Goal: Complete application form

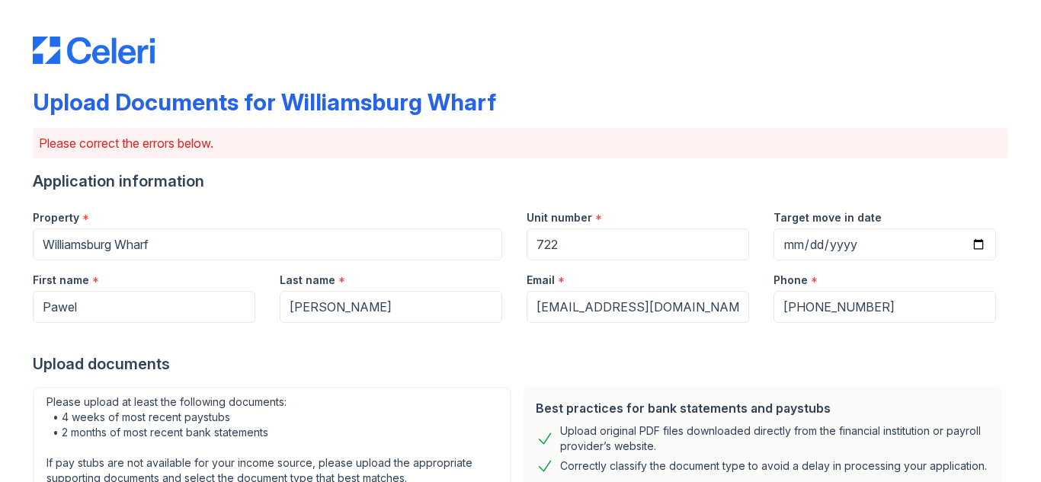
scroll to position [713, 0]
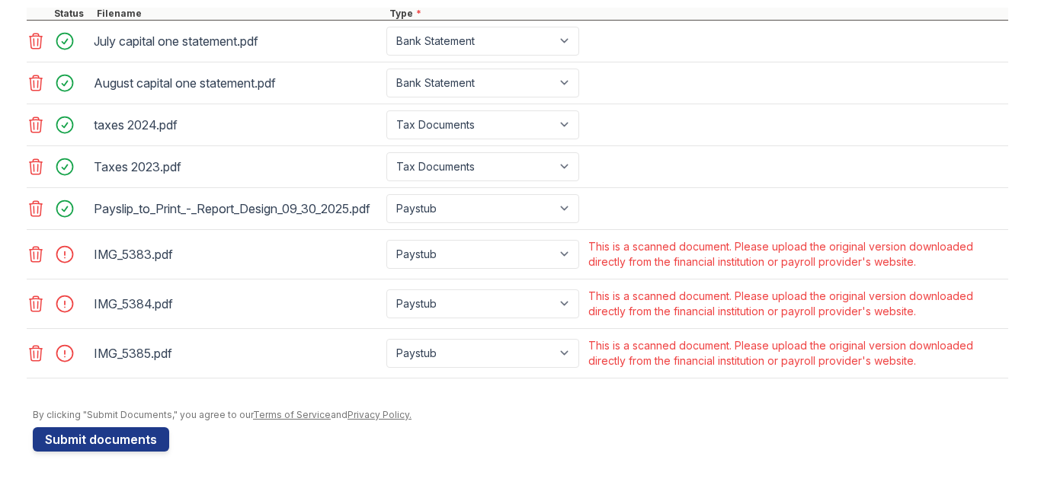
click at [27, 251] on icon at bounding box center [36, 254] width 18 height 18
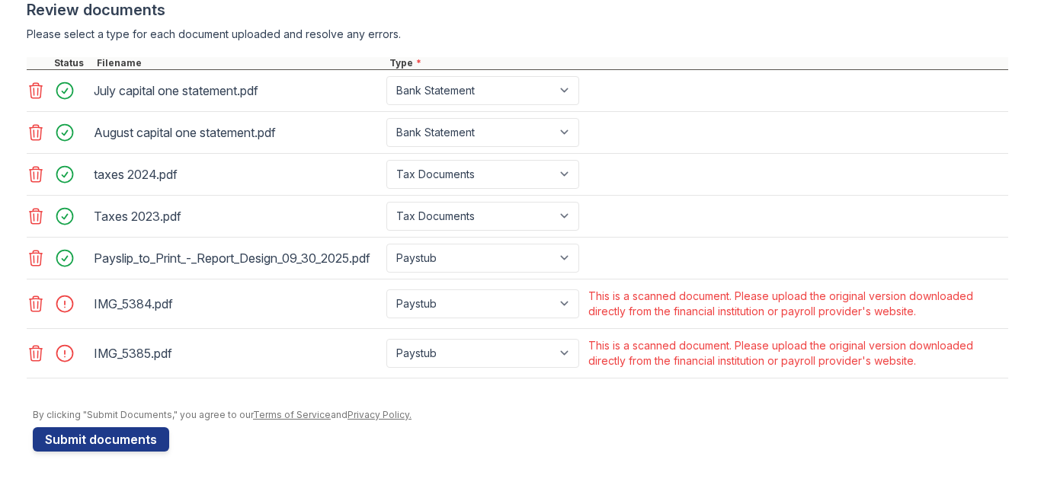
click at [30, 311] on icon at bounding box center [36, 303] width 13 height 15
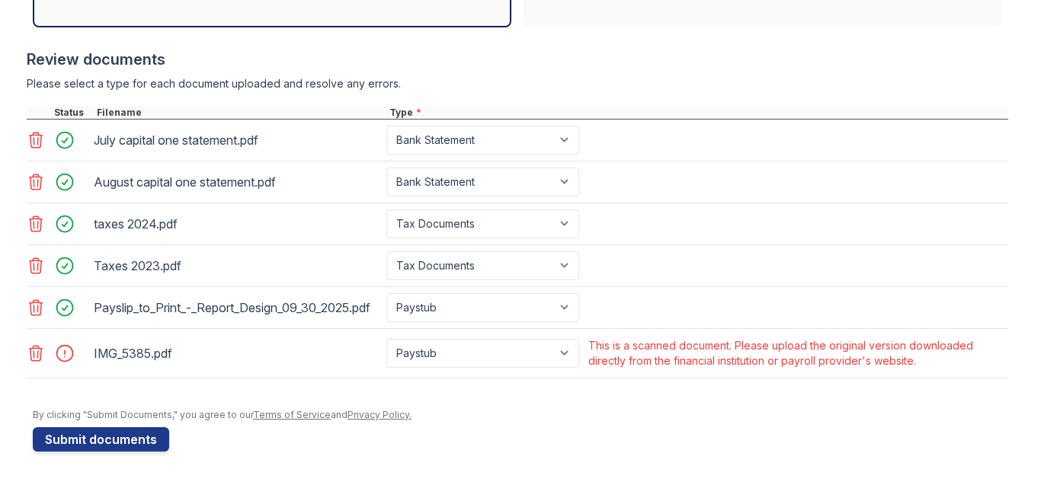
click at [29, 354] on icon at bounding box center [36, 353] width 18 height 18
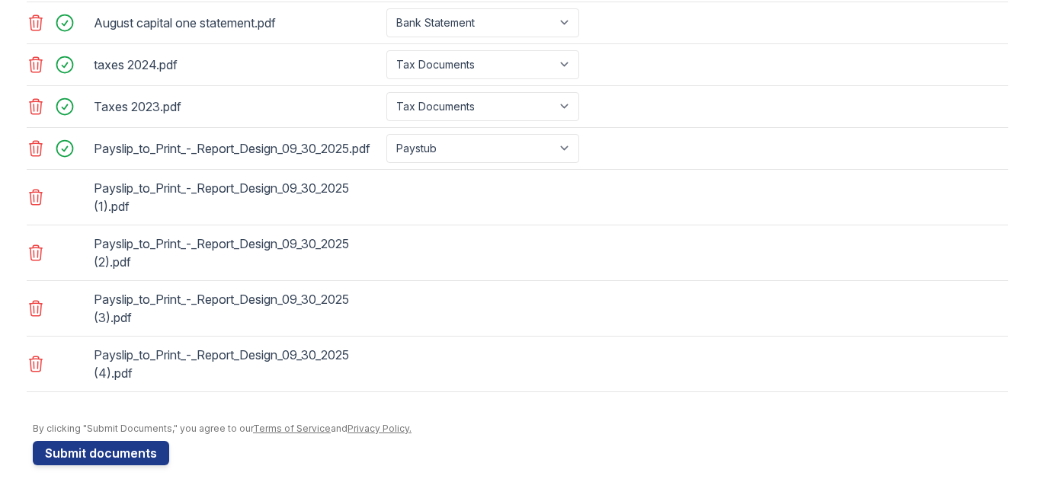
scroll to position [787, 0]
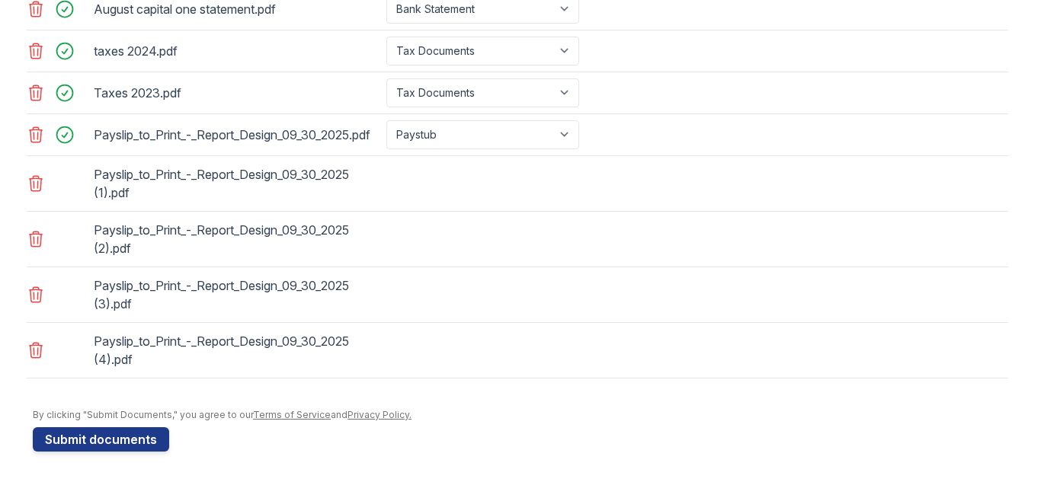
click at [31, 129] on icon at bounding box center [36, 135] width 18 height 18
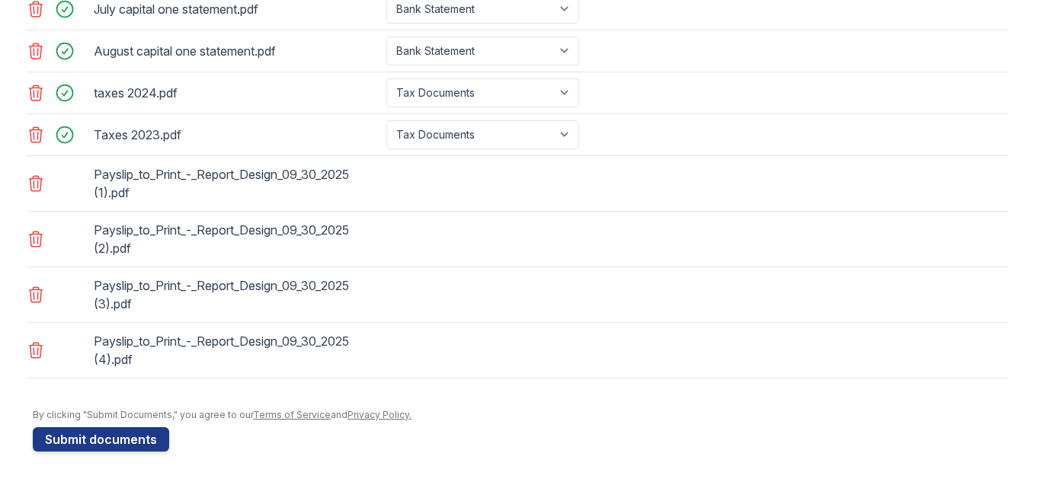
scroll to position [731, 0]
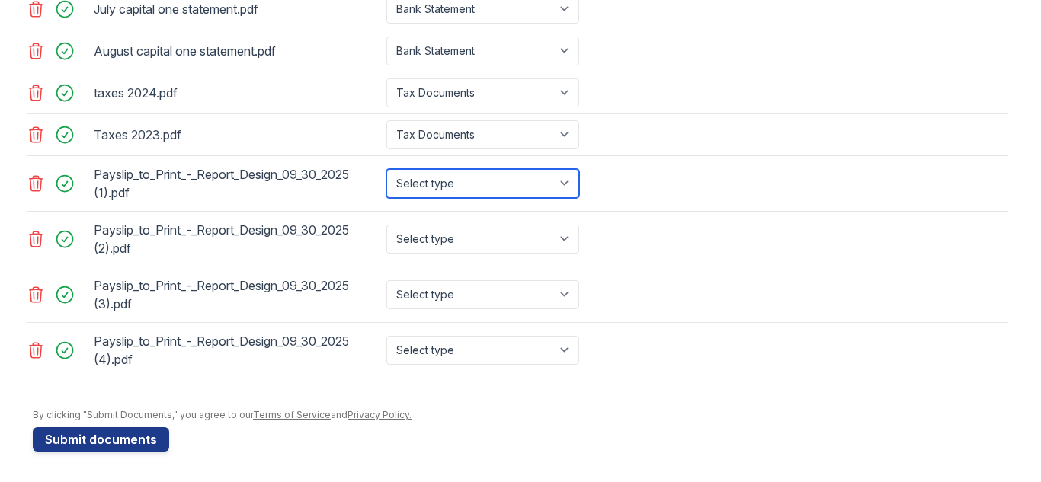
click at [565, 176] on select "Select type Paystub Bank Statement Offer Letter Tax Documents Benefit Award Let…" at bounding box center [482, 183] width 193 height 29
select select "paystub"
click at [386, 169] on select "Select type Paystub Bank Statement Offer Letter Tax Documents Benefit Award Let…" at bounding box center [482, 183] width 193 height 29
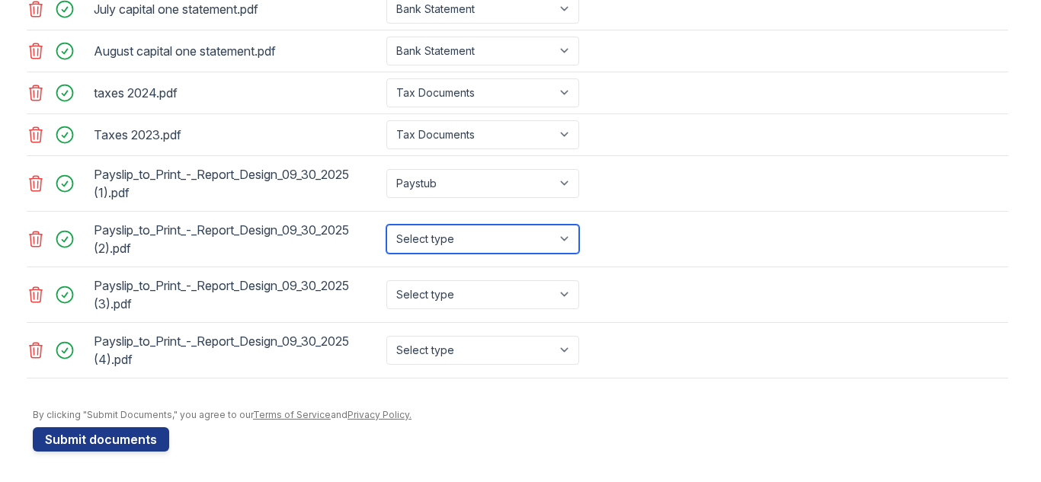
drag, startPoint x: 574, startPoint y: 242, endPoint x: 550, endPoint y: 251, distance: 25.6
click at [573, 242] on select "Select type Paystub Bank Statement Offer Letter Tax Documents Benefit Award Let…" at bounding box center [482, 239] width 193 height 29
select select "paystub"
click at [386, 225] on select "Select type Paystub Bank Statement Offer Letter Tax Documents Benefit Award Let…" at bounding box center [482, 239] width 193 height 29
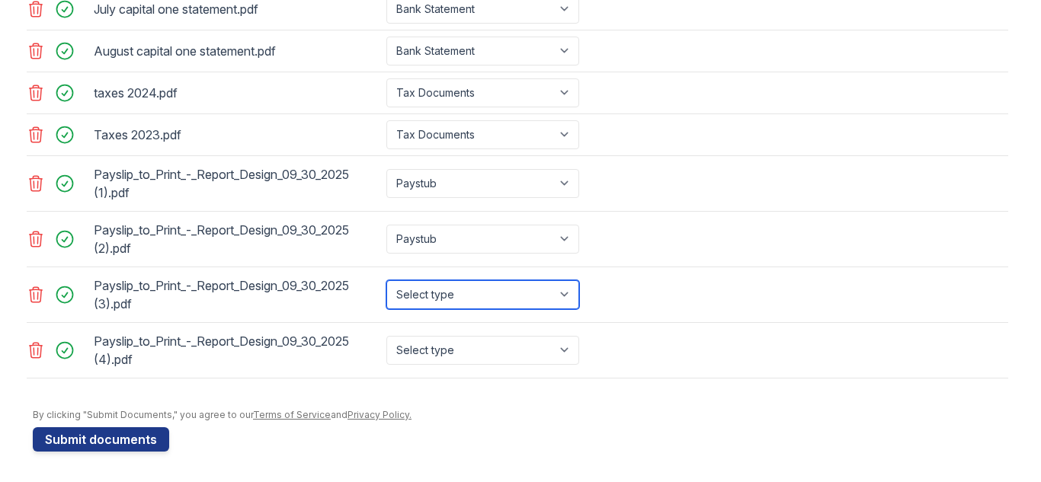
drag, startPoint x: 534, startPoint y: 296, endPoint x: 523, endPoint y: 307, distance: 15.1
click at [532, 299] on select "Select type Paystub Bank Statement Offer Letter Tax Documents Benefit Award Let…" at bounding box center [482, 294] width 193 height 29
select select "paystub"
click at [386, 280] on select "Select type Paystub Bank Statement Offer Letter Tax Documents Benefit Award Let…" at bounding box center [482, 294] width 193 height 29
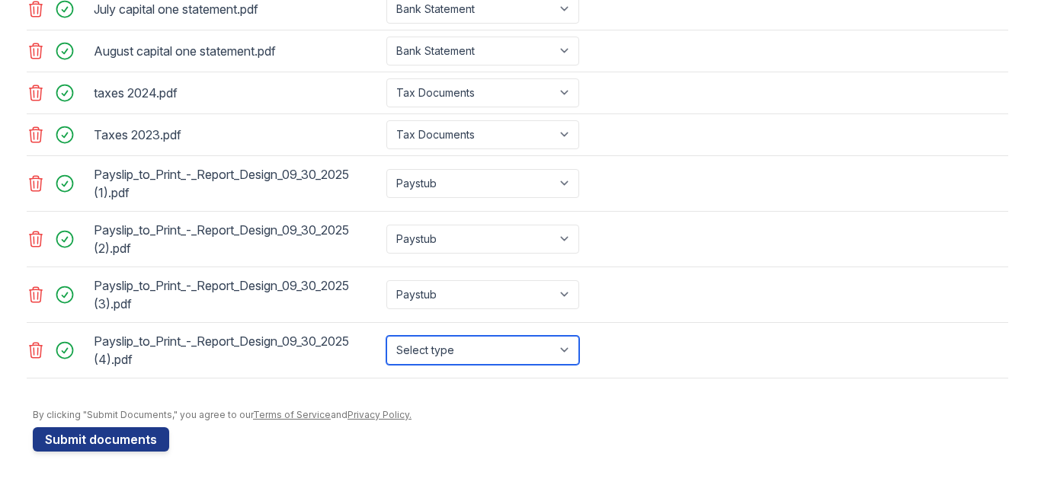
click at [526, 354] on select "Select type Paystub Bank Statement Offer Letter Tax Documents Benefit Award Let…" at bounding box center [482, 350] width 193 height 29
select select "paystub"
click at [386, 336] on select "Select type Paystub Bank Statement Offer Letter Tax Documents Benefit Award Let…" at bounding box center [482, 350] width 193 height 29
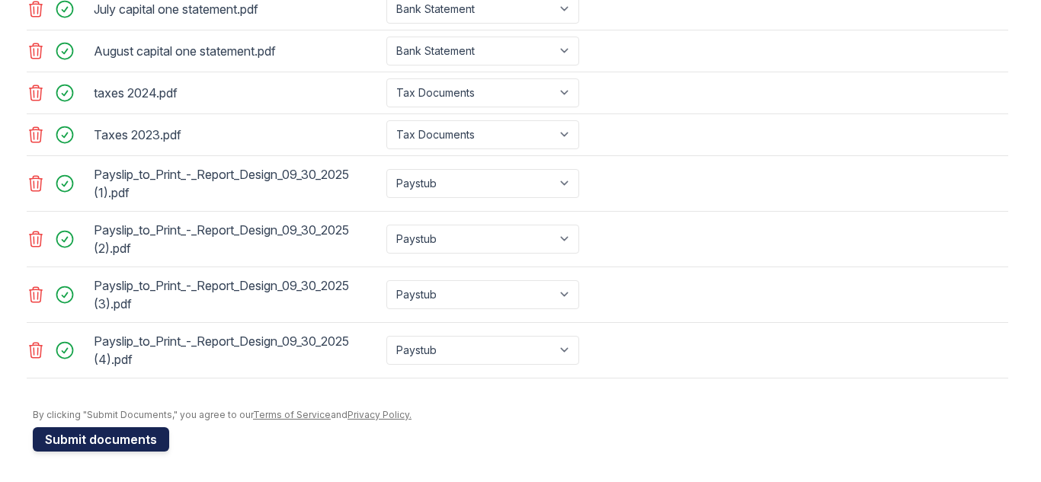
click at [105, 434] on button "Submit documents" at bounding box center [101, 439] width 136 height 24
